Goal: Task Accomplishment & Management: Use online tool/utility

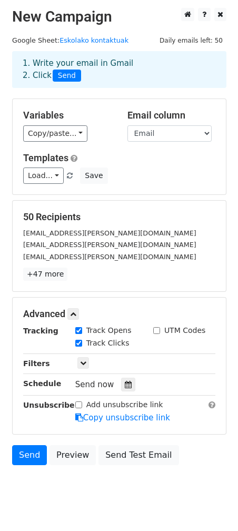
scroll to position [23, 0]
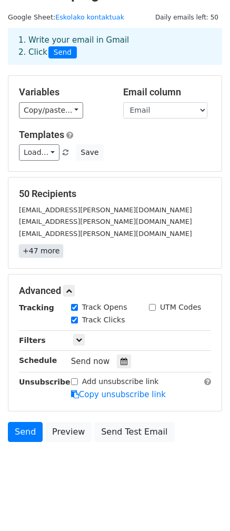
click at [44, 250] on link "+47 more" at bounding box center [41, 250] width 44 height 13
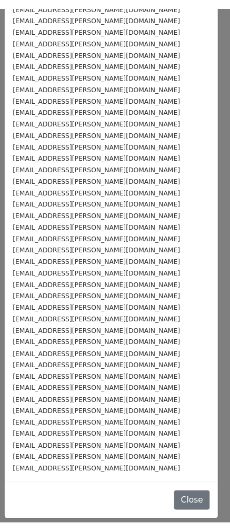
scroll to position [0, 0]
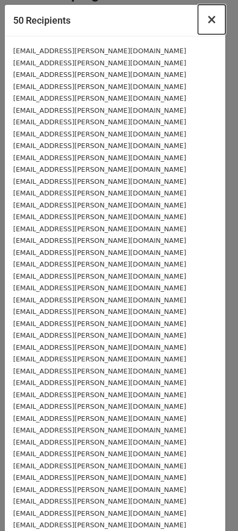
click at [206, 19] on span "×" at bounding box center [211, 19] width 11 height 15
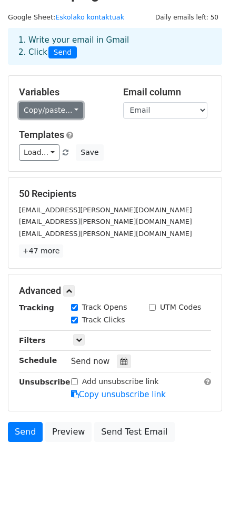
click at [71, 114] on link "Copy/paste..." at bounding box center [51, 110] width 64 height 16
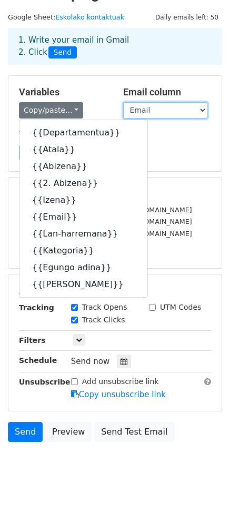
click at [193, 114] on select "Departamentua Atala Abizena 2. Abizena Izena Email Lan-harremana Kategoria Egun…" at bounding box center [165, 110] width 84 height 16
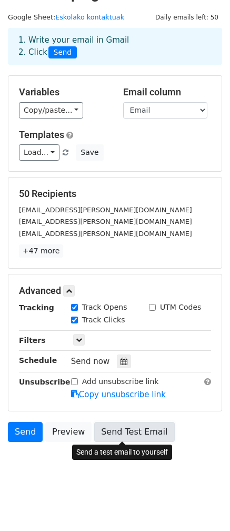
click at [136, 427] on link "Send Test Email" at bounding box center [134, 432] width 80 height 20
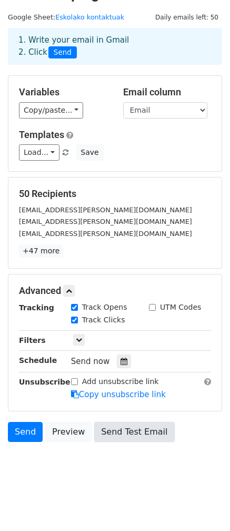
click at [136, 427] on link "Send Test Email" at bounding box center [134, 432] width 80 height 20
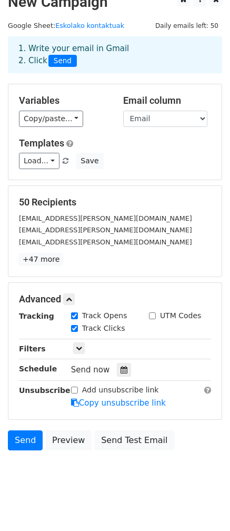
scroll to position [23, 0]
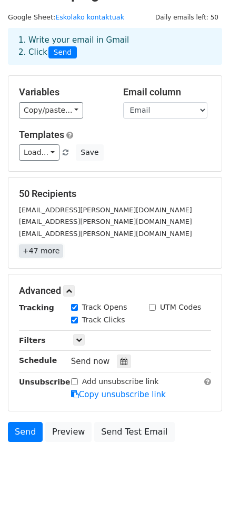
click at [43, 252] on link "+47 more" at bounding box center [41, 250] width 44 height 13
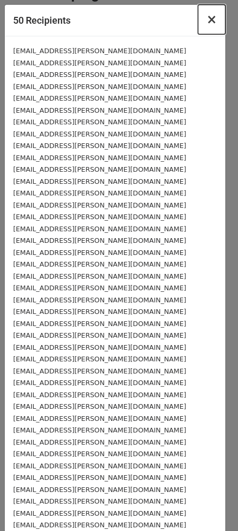
click at [206, 23] on span "×" at bounding box center [211, 19] width 11 height 15
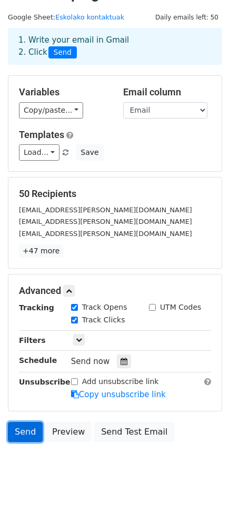
click at [16, 437] on link "Send" at bounding box center [25, 432] width 35 height 20
